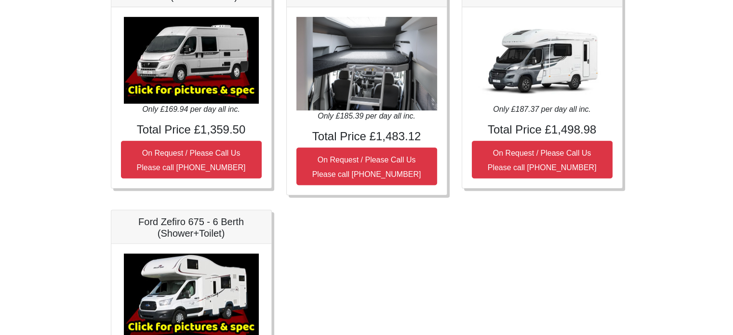
scroll to position [386, 0]
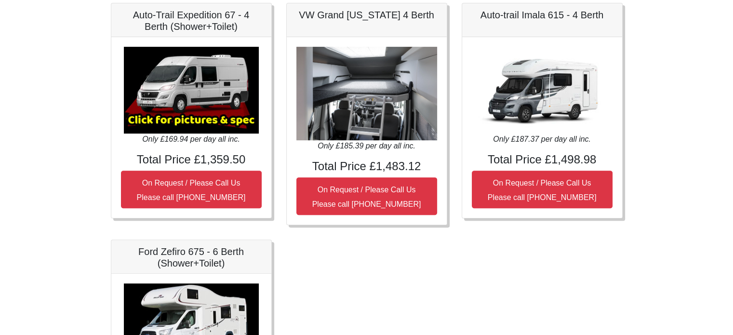
click at [369, 108] on img at bounding box center [367, 94] width 141 height 94
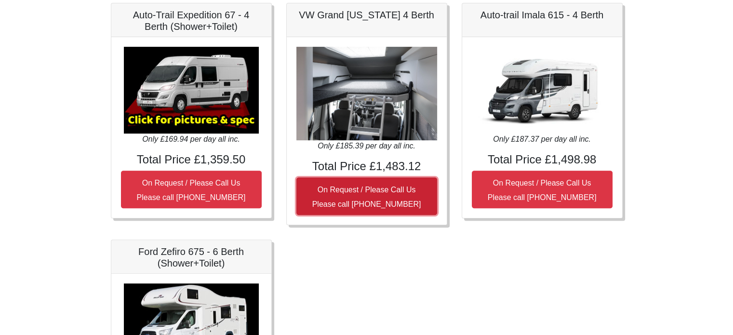
click at [390, 204] on small "On Request / Please Call Us Please call [PHONE_NUMBER]" at bounding box center [366, 197] width 109 height 23
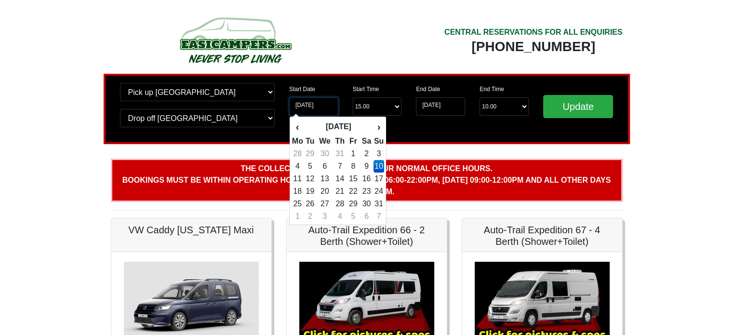
click at [317, 110] on input "10-08-2025" at bounding box center [313, 106] width 49 height 18
click at [357, 184] on td "15" at bounding box center [353, 179] width 13 height 13
type input "[DATE]"
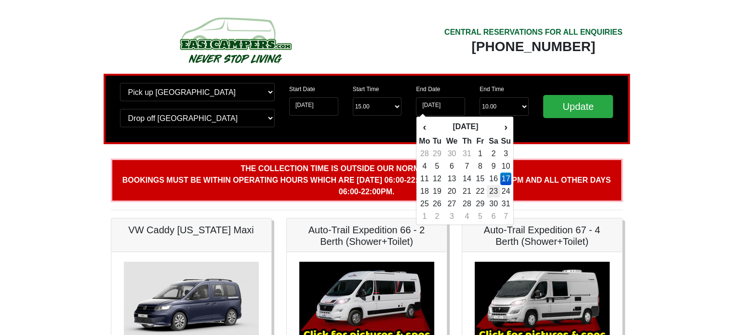
click at [495, 189] on td "23" at bounding box center [494, 191] width 14 height 13
type input "[DATE]"
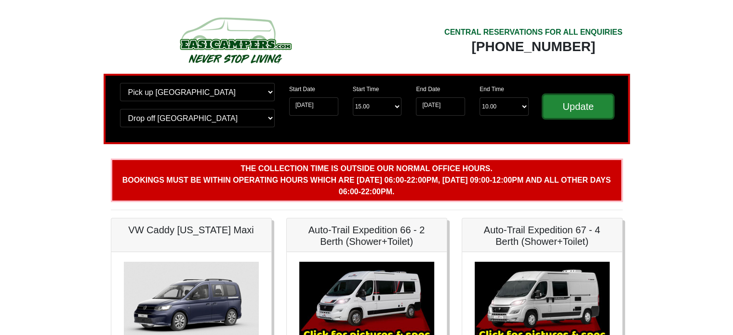
click at [592, 109] on input "Update" at bounding box center [578, 106] width 70 height 23
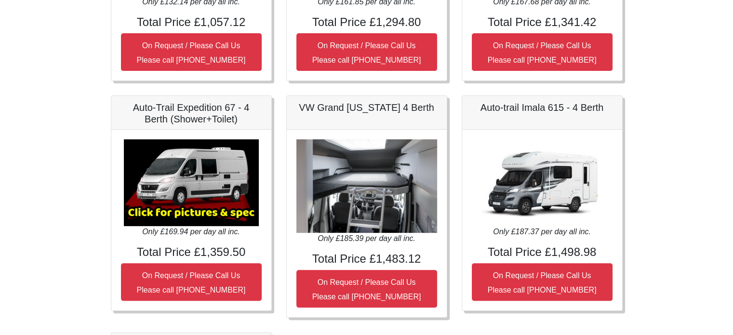
scroll to position [542, 0]
